Goal: Check status: Check status

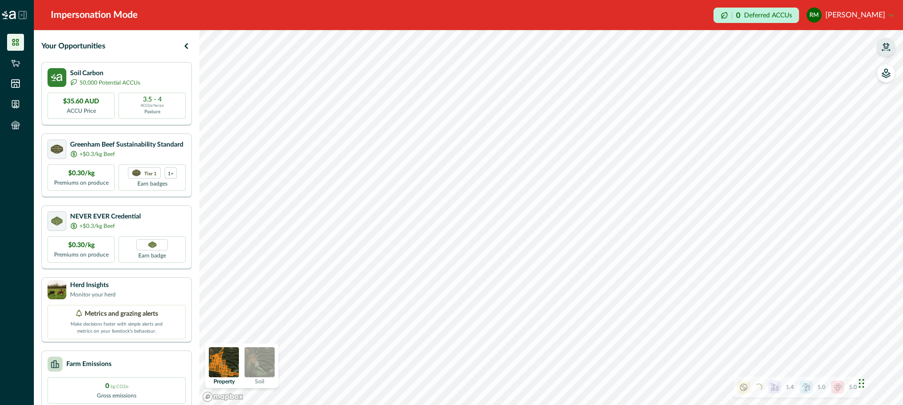
click at [884, 48] on icon "button" at bounding box center [885, 46] width 9 height 9
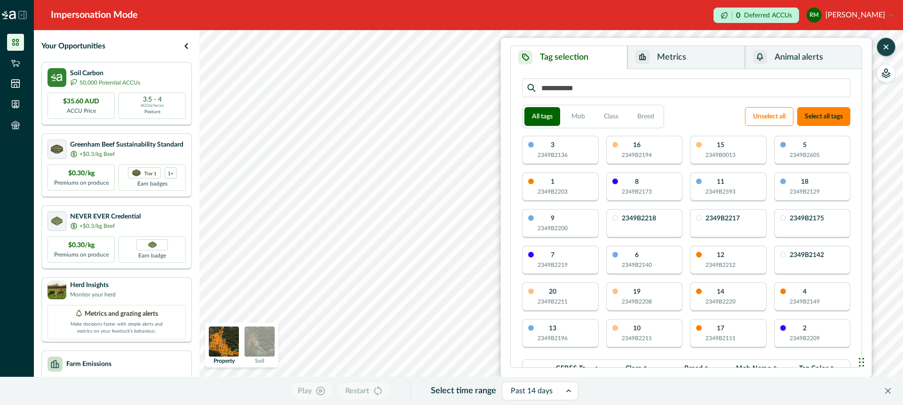
click at [22, 15] on icon at bounding box center [21, 15] width 1 height 2
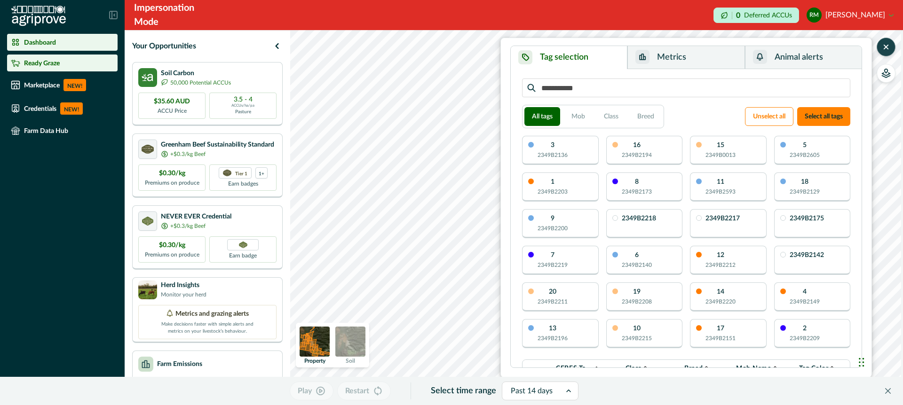
click at [78, 62] on div "Ready Graze" at bounding box center [62, 62] width 103 height 9
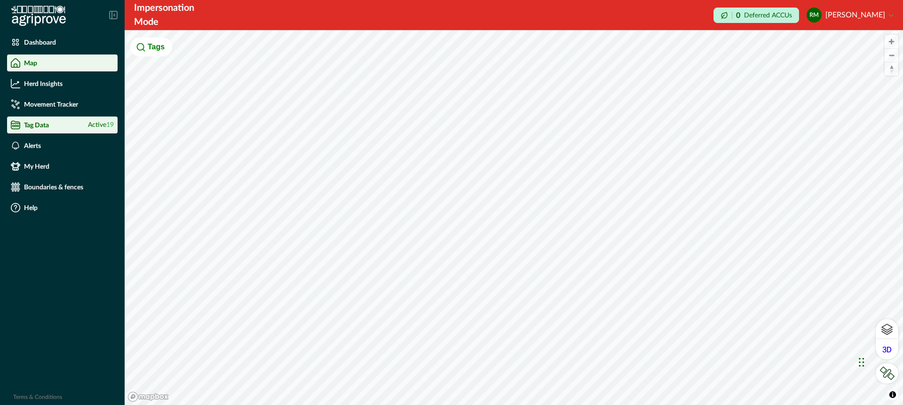
click at [50, 123] on div "Tag Data Active 19" at bounding box center [62, 124] width 103 height 9
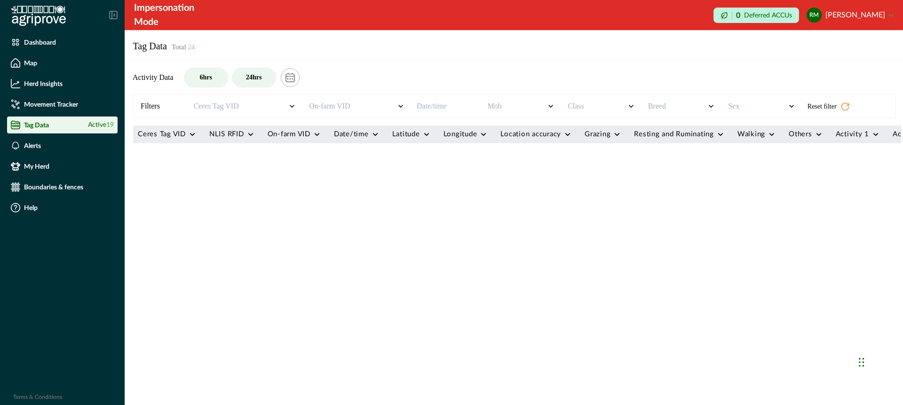
click at [250, 83] on button "24hrs" at bounding box center [254, 78] width 42 height 18
click at [212, 79] on button "6hrs" at bounding box center [206, 78] width 42 height 18
click at [296, 77] on button "calendar" at bounding box center [290, 77] width 19 height 19
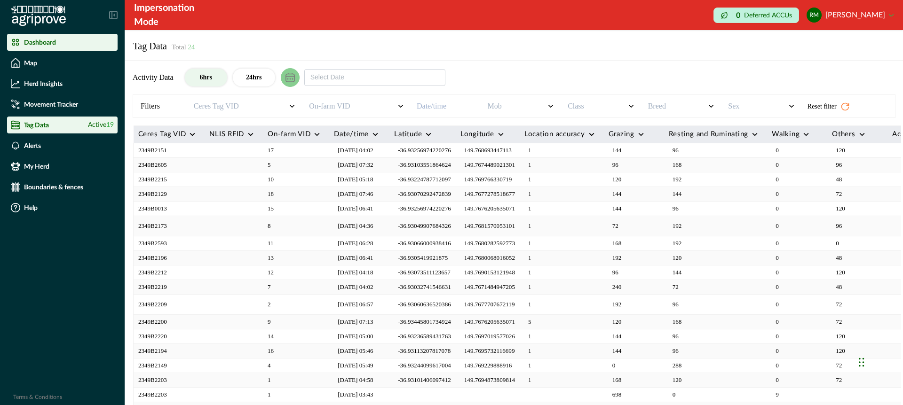
click at [49, 42] on p "Dashboard" at bounding box center [40, 43] width 32 height 8
